Goal: Navigation & Orientation: Find specific page/section

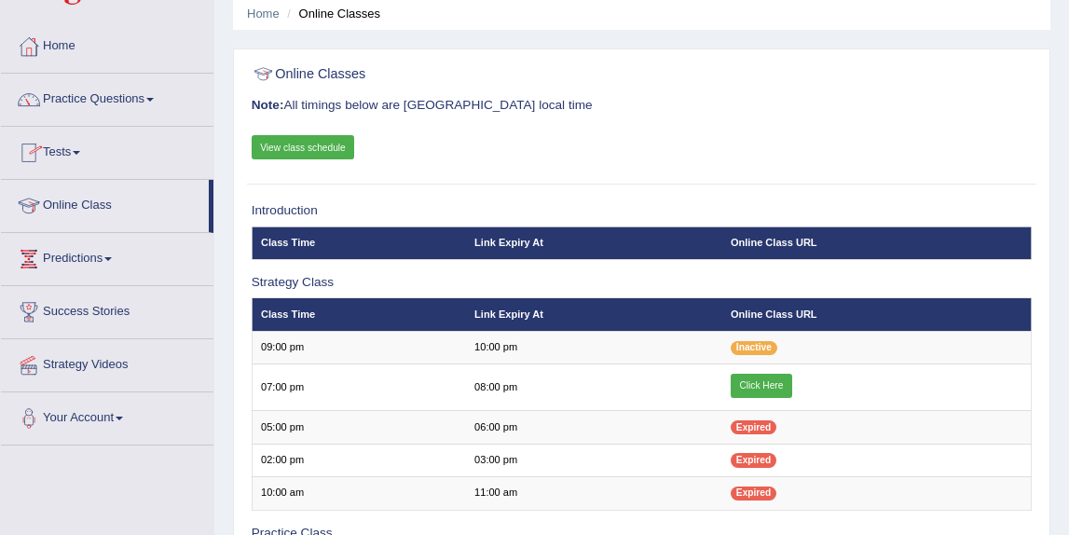
click at [110, 207] on link "Online Class" at bounding box center [105, 203] width 208 height 47
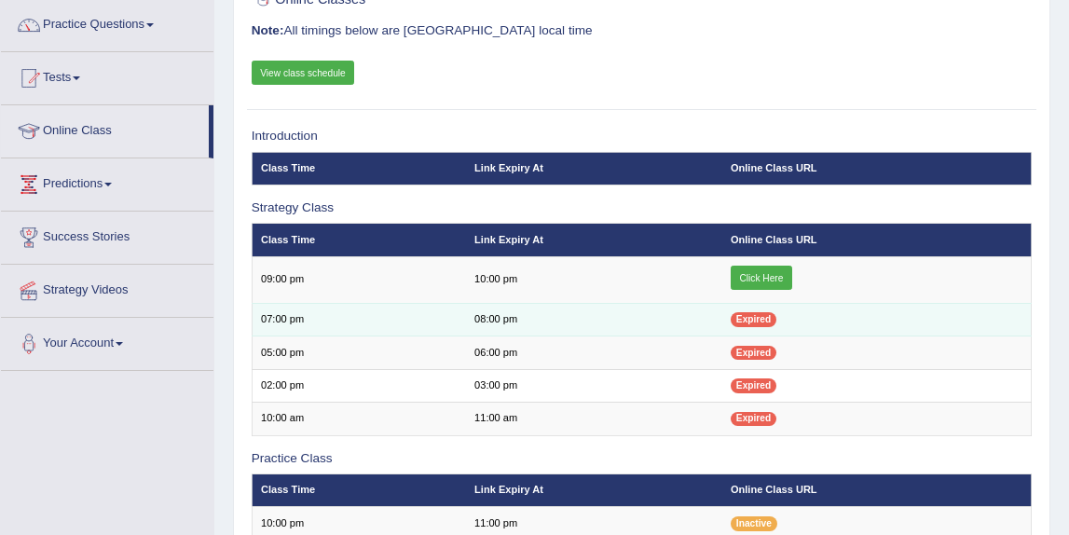
scroll to position [154, 0]
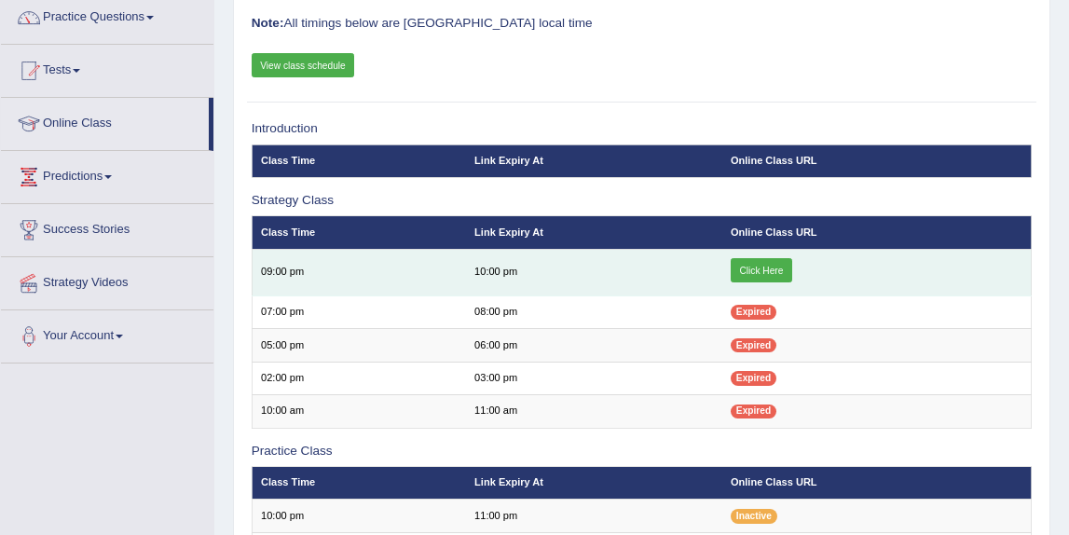
click at [767, 268] on link "Click Here" at bounding box center [761, 270] width 61 height 24
